Goal: Task Accomplishment & Management: Use online tool/utility

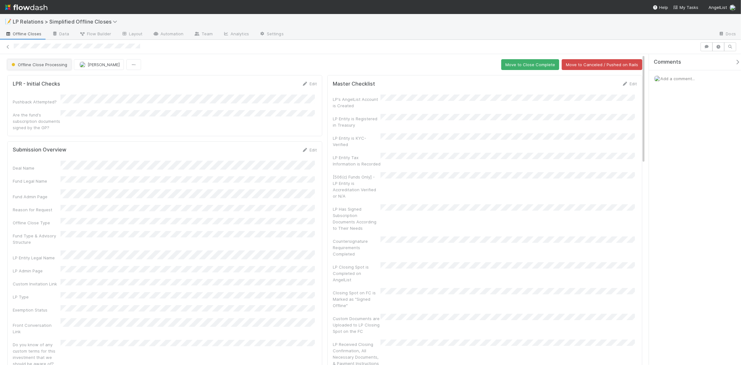
click at [57, 68] on button "Offline Close Processing" at bounding box center [39, 64] width 64 height 11
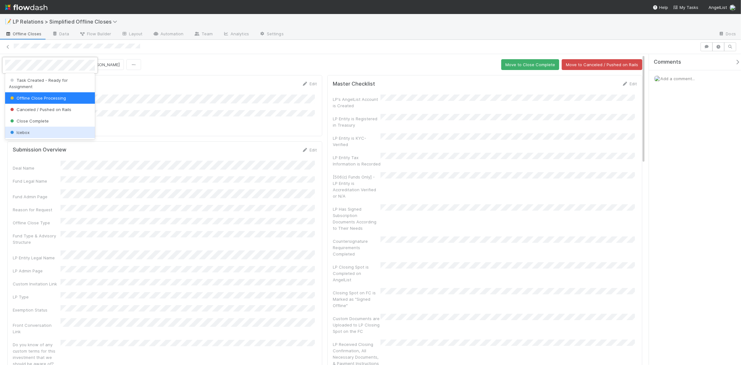
click at [209, 180] on div at bounding box center [370, 182] width 741 height 365
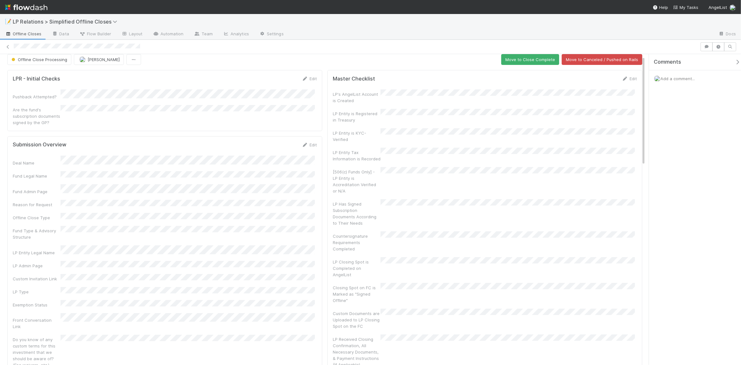
scroll to position [5, 0]
click at [310, 142] on link "Edit" at bounding box center [309, 144] width 15 height 5
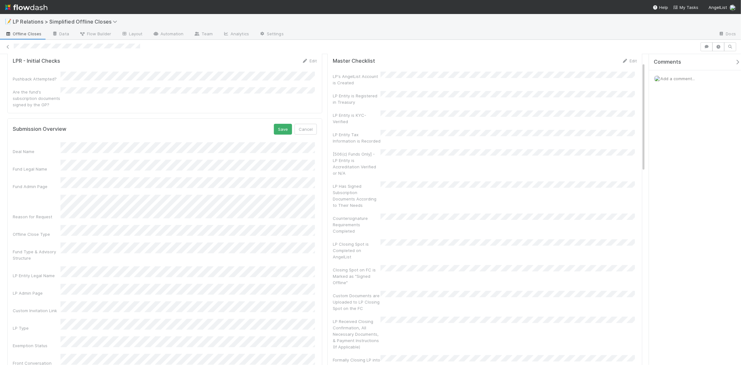
scroll to position [31, 0]
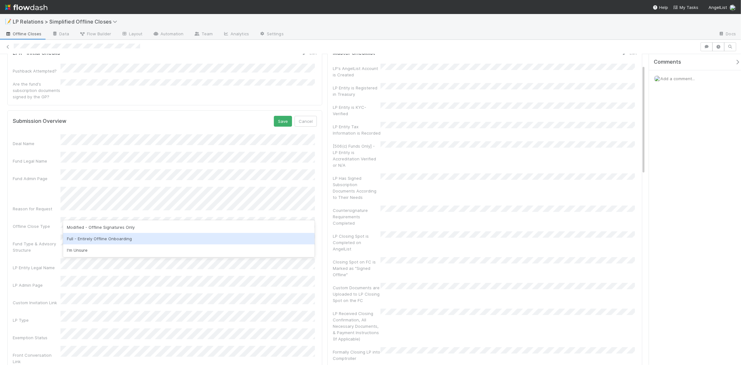
click at [124, 228] on div "Modified - Offline Signatures Only" at bounding box center [189, 227] width 252 height 11
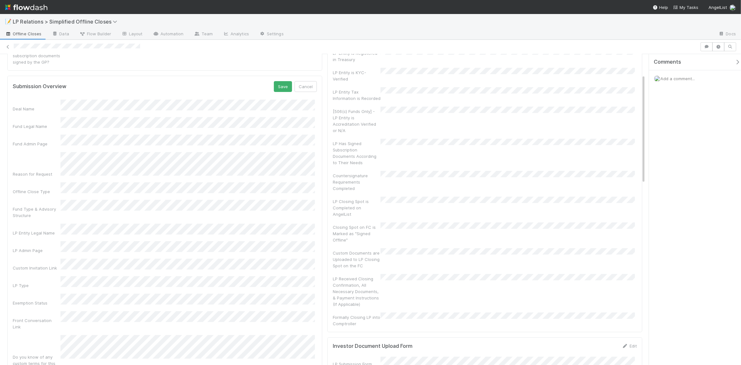
scroll to position [41, 0]
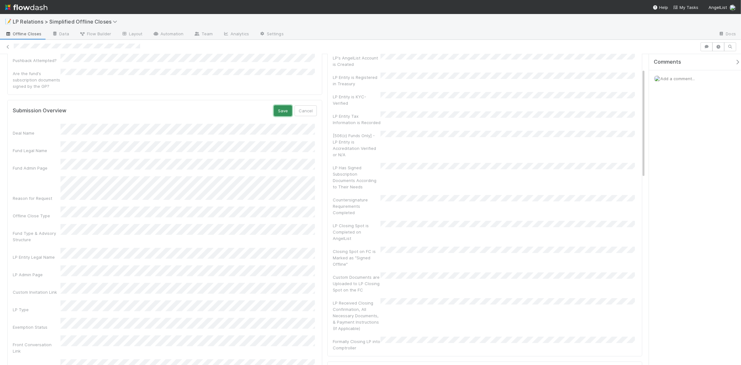
click at [287, 105] on button "Save" at bounding box center [283, 110] width 18 height 11
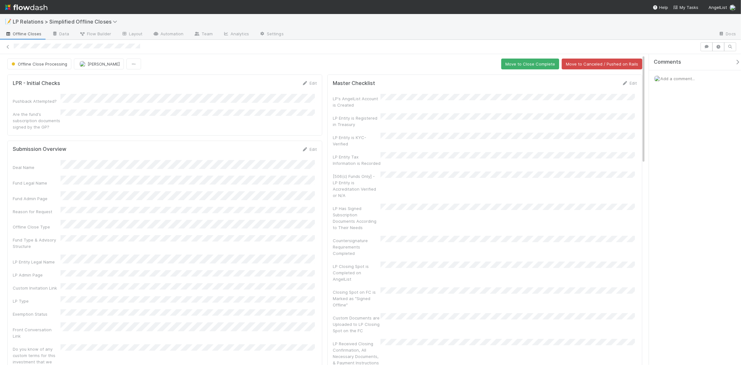
scroll to position [1, 0]
click at [521, 66] on button "Move to Close Complete" at bounding box center [530, 63] width 58 height 11
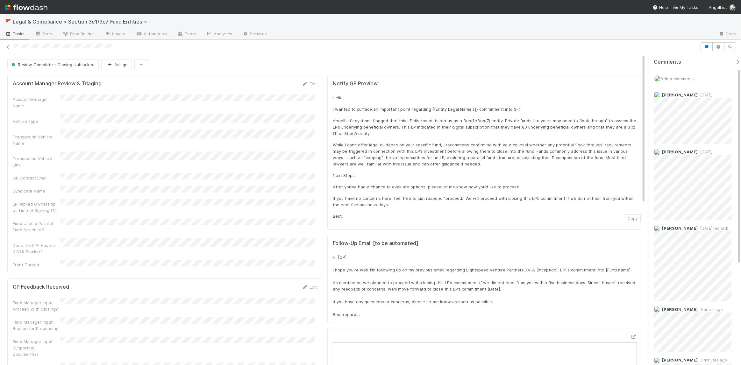
click at [164, 81] on div "Account Manager Review & Triaging Edit" at bounding box center [165, 84] width 304 height 6
click at [67, 66] on span "Review Complete - Closing Unblocked" at bounding box center [52, 64] width 84 height 5
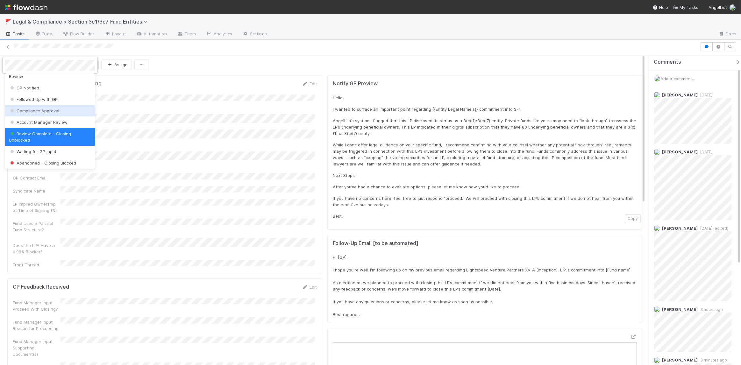
scroll to position [11, 0]
click at [193, 111] on div at bounding box center [370, 182] width 741 height 365
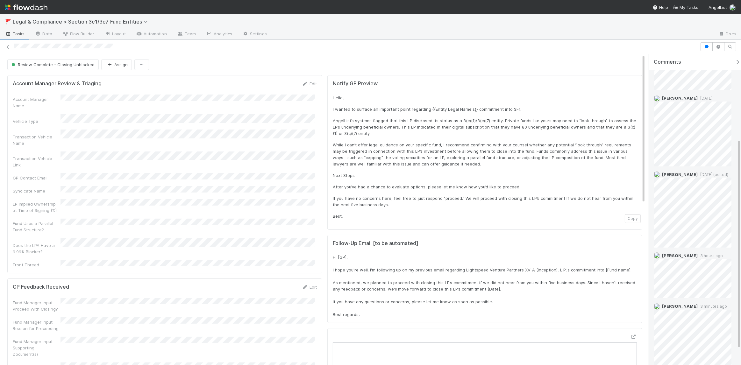
scroll to position [133, 0]
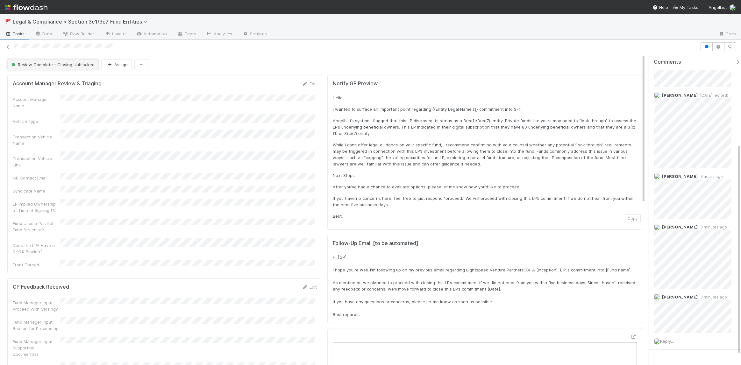
click at [72, 65] on span "Review Complete - Closing Unblocked" at bounding box center [52, 64] width 84 height 5
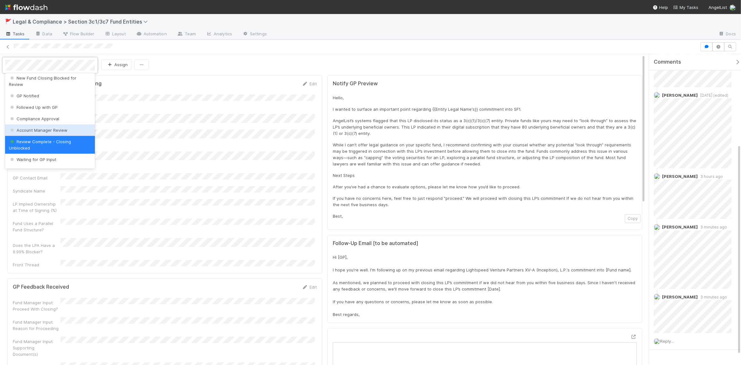
scroll to position [3, 0]
click at [56, 160] on div "Waiting for GP Input" at bounding box center [50, 158] width 90 height 11
